Goal: Find contact information: Obtain details needed to contact an individual or organization

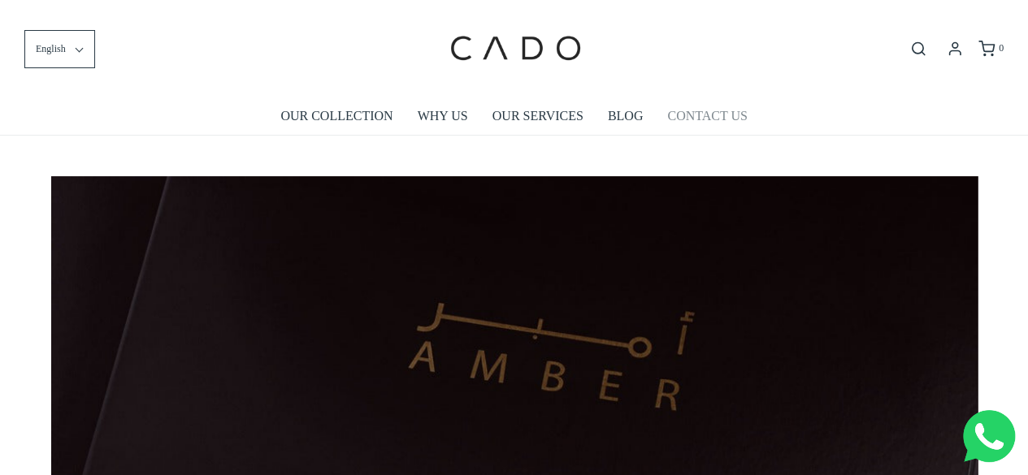
click at [702, 111] on link "CONTACT US" at bounding box center [707, 115] width 80 height 37
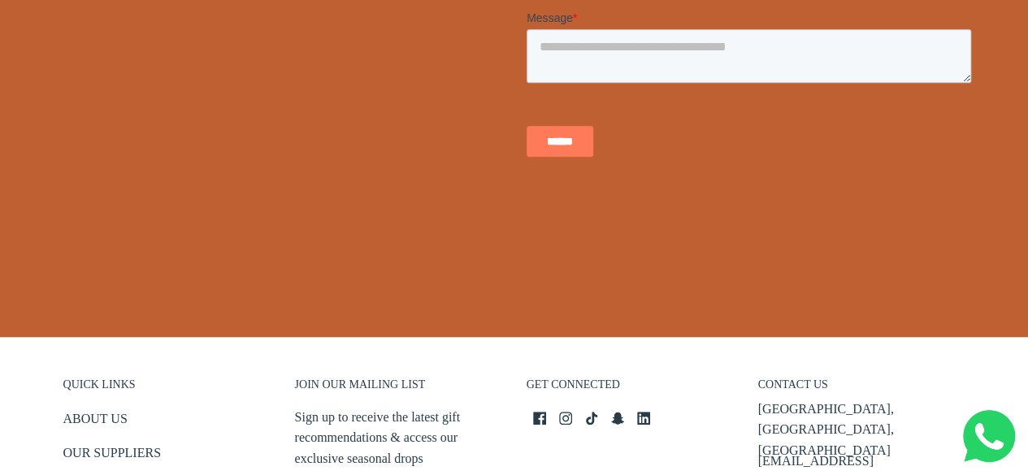
scroll to position [863, 0]
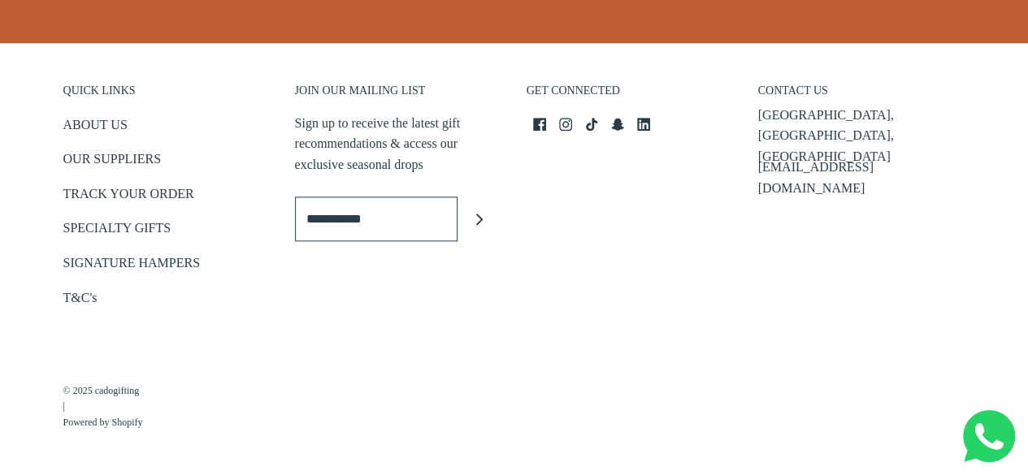
click at [802, 157] on p "[EMAIL_ADDRESS][DOMAIN_NAME]" at bounding box center [861, 177] width 207 height 41
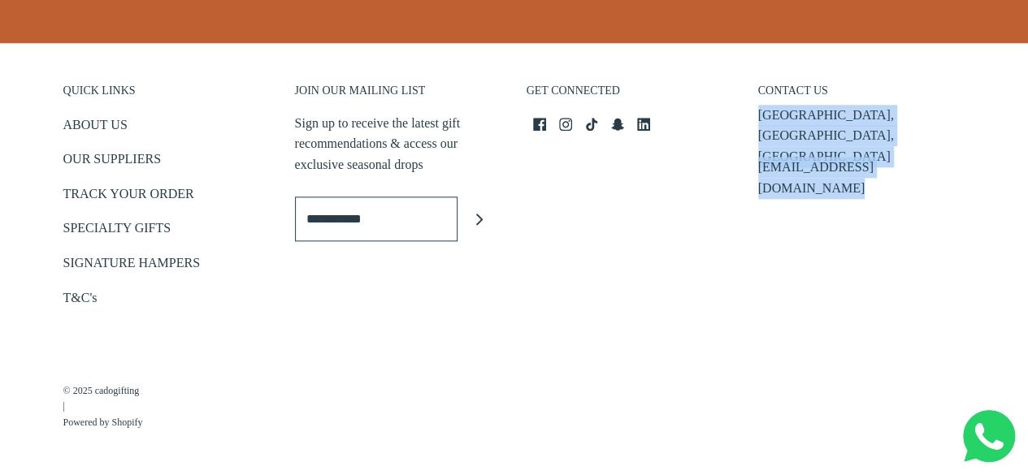
click at [802, 157] on p "[EMAIL_ADDRESS][DOMAIN_NAME]" at bounding box center [861, 177] width 207 height 41
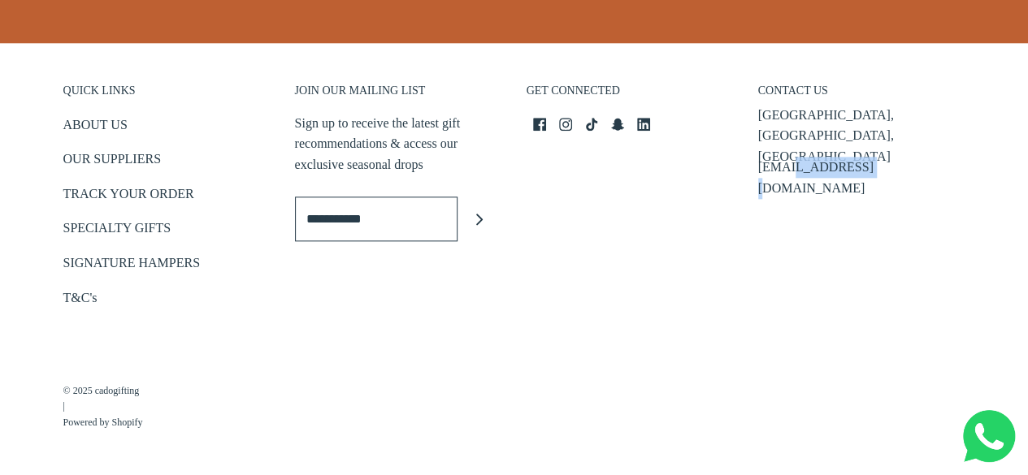
click at [802, 157] on p "[EMAIL_ADDRESS][DOMAIN_NAME]" at bounding box center [861, 177] width 207 height 41
click at [874, 154] on div "CONTACT [GEOGRAPHIC_DATA] [EMAIL_ADDRESS][DOMAIN_NAME]" at bounding box center [862, 189] width 232 height 276
drag, startPoint x: 875, startPoint y: 137, endPoint x: 751, endPoint y: 136, distance: 124.3
click at [751, 136] on div "CONTACT [GEOGRAPHIC_DATA] [EMAIL_ADDRESS][DOMAIN_NAME]" at bounding box center [862, 189] width 232 height 276
copy p "[EMAIL_ADDRESS][DOMAIN_NAME]"
